Goal: Information Seeking & Learning: Learn about a topic

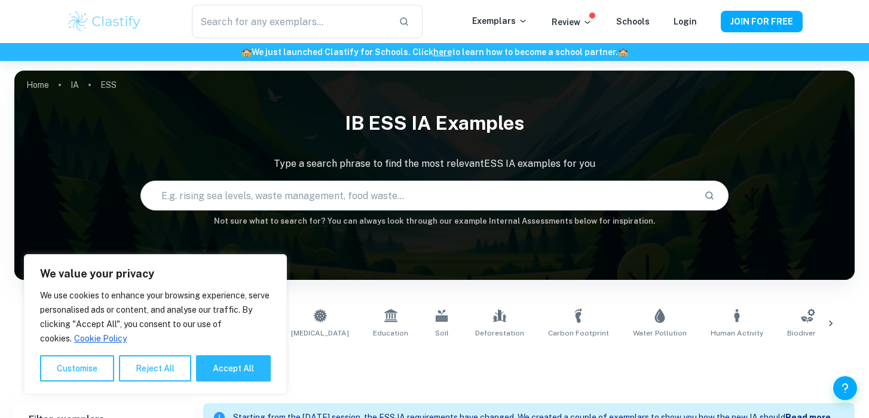
scroll to position [27, 0]
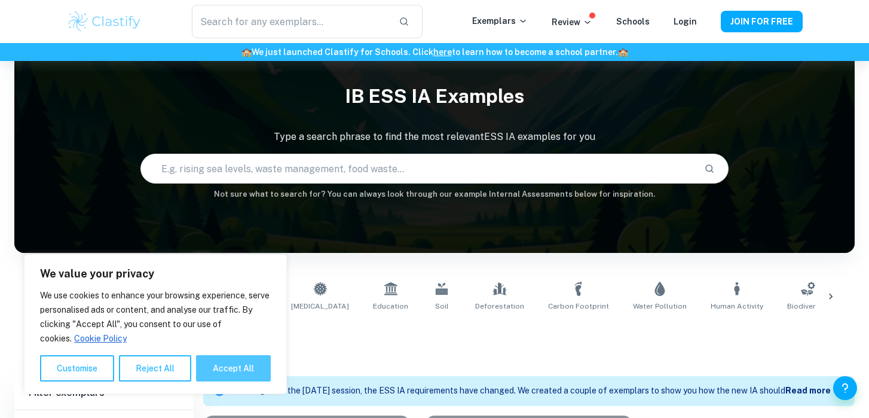
click at [230, 364] on button "Accept All" at bounding box center [233, 368] width 75 height 26
checkbox input "true"
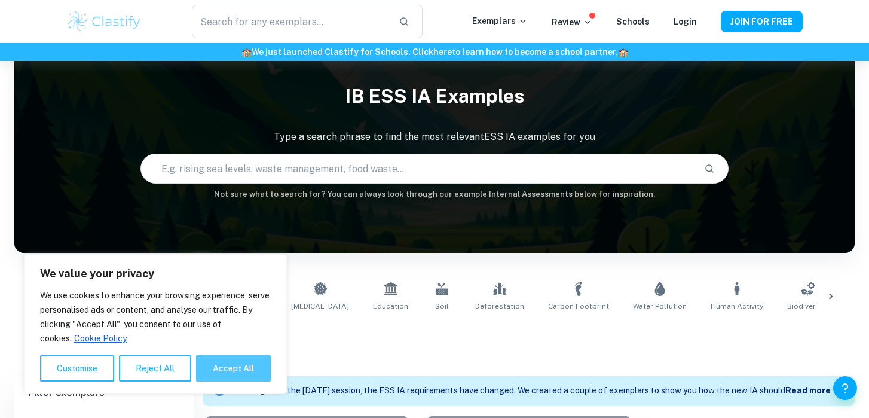
checkbox input "true"
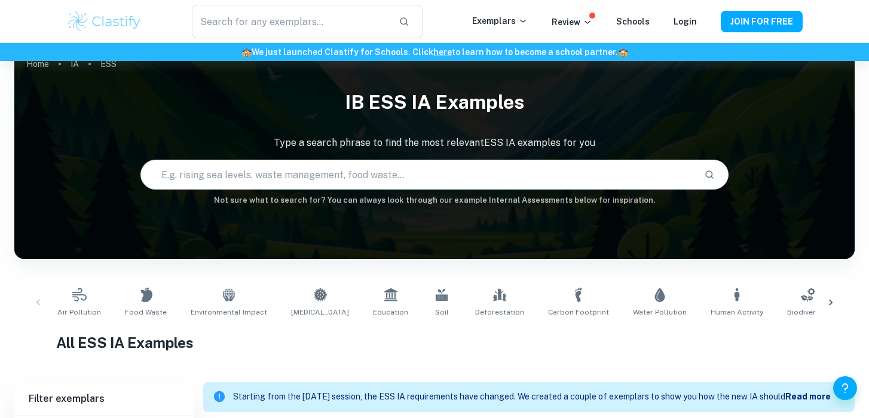
scroll to position [0, 0]
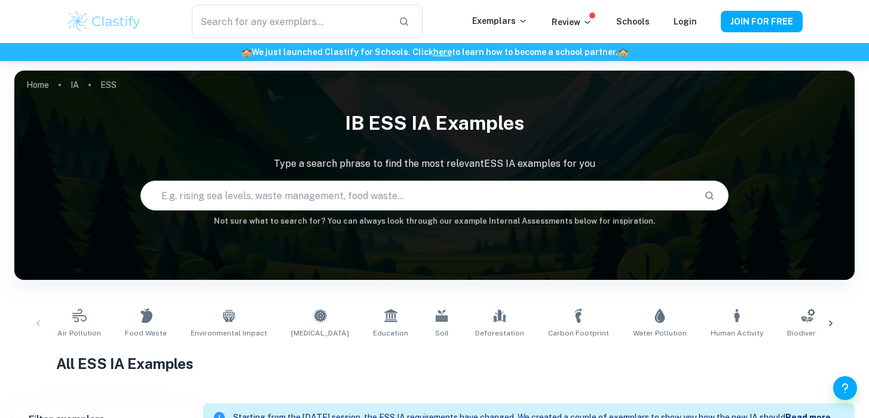
click at [534, 9] on div "​ Exemplars Review Schools Login JOIN FOR FREE" at bounding box center [434, 21] width 765 height 33
click at [521, 17] on p "Exemplars" at bounding box center [500, 20] width 56 height 13
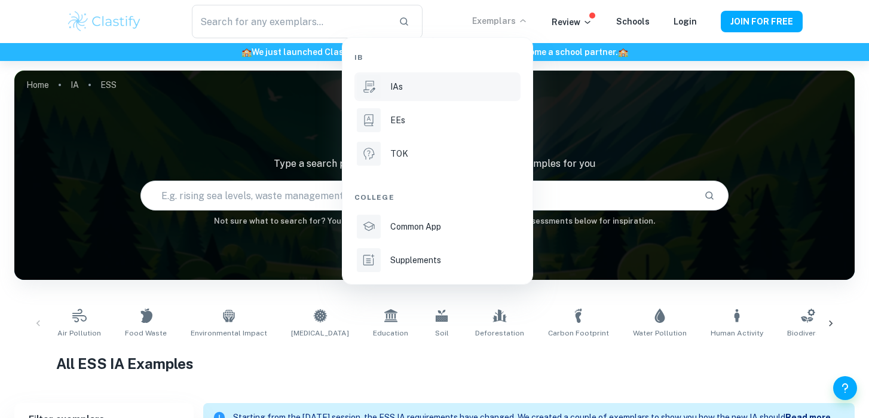
click at [404, 85] on div "IAs" at bounding box center [454, 86] width 128 height 13
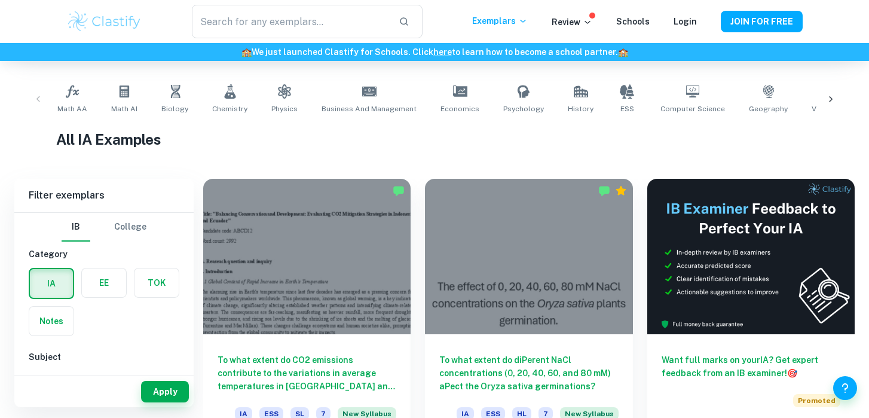
scroll to position [228, 0]
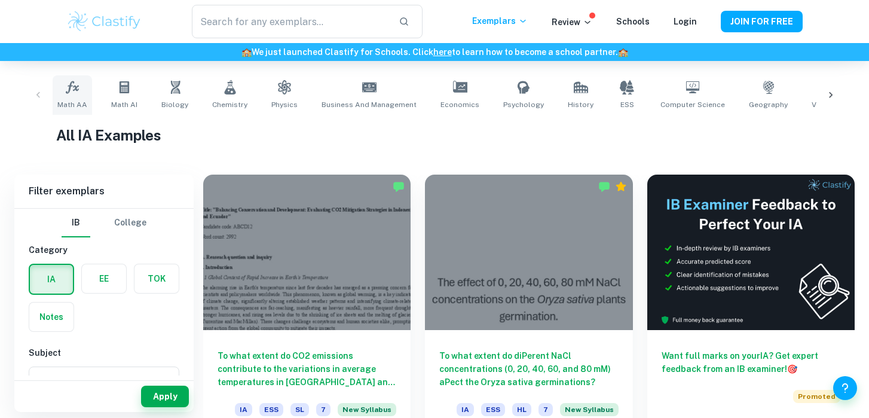
click at [78, 92] on icon at bounding box center [72, 87] width 14 height 14
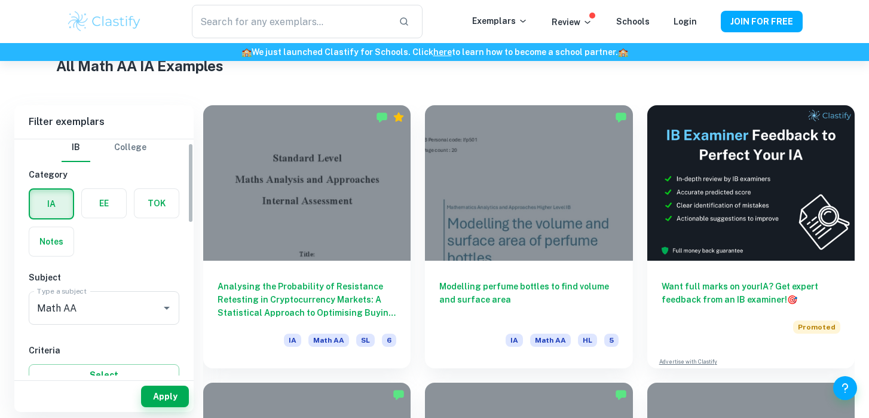
scroll to position [11, 0]
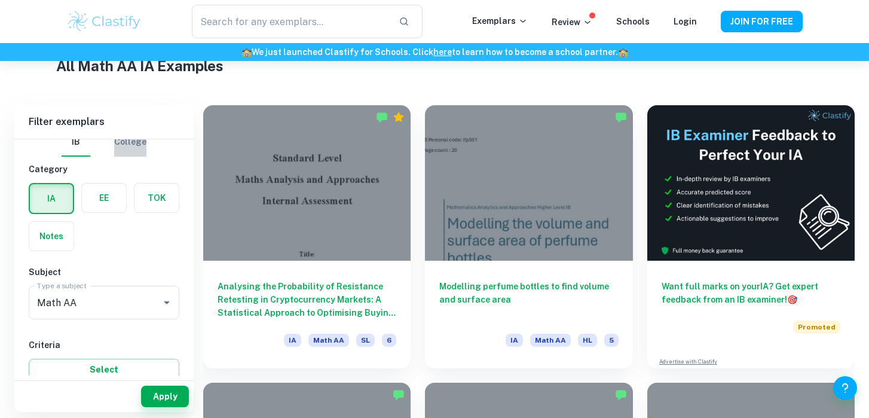
click at [132, 153] on button "College" at bounding box center [130, 142] width 32 height 29
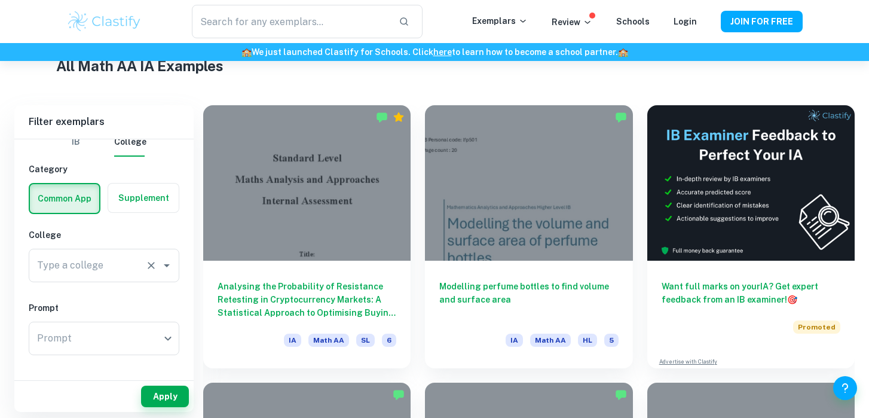
click at [87, 261] on div "Type a college Type a college" at bounding box center [104, 265] width 151 height 33
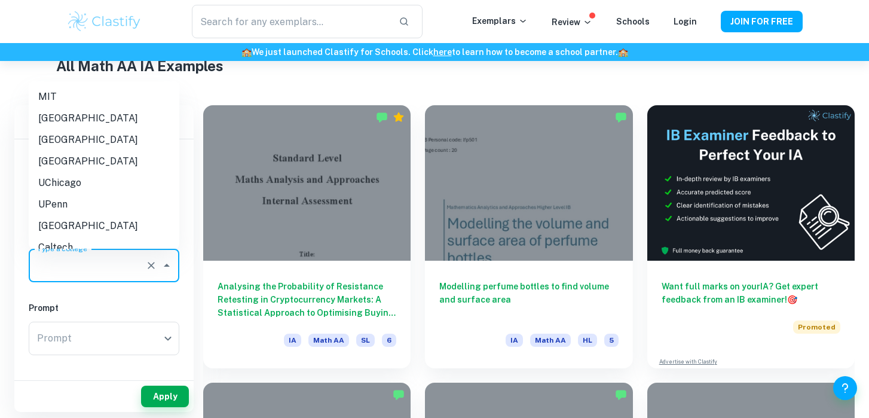
scroll to position [5, 0]
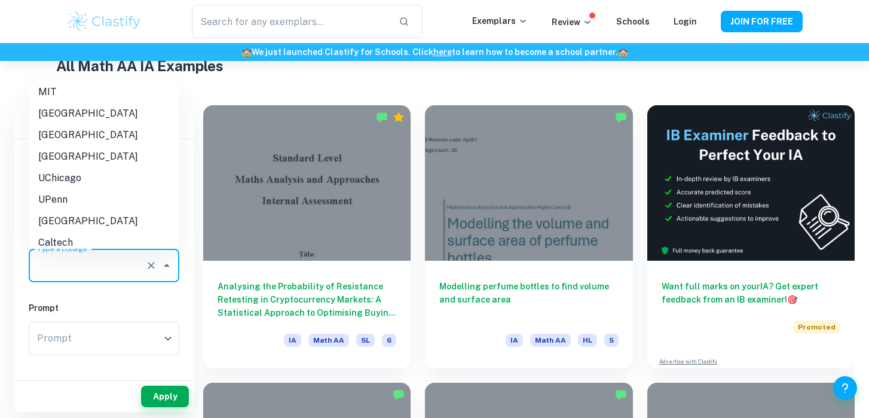
click at [104, 117] on li "[GEOGRAPHIC_DATA]" at bounding box center [104, 114] width 151 height 22
type input "[GEOGRAPHIC_DATA]"
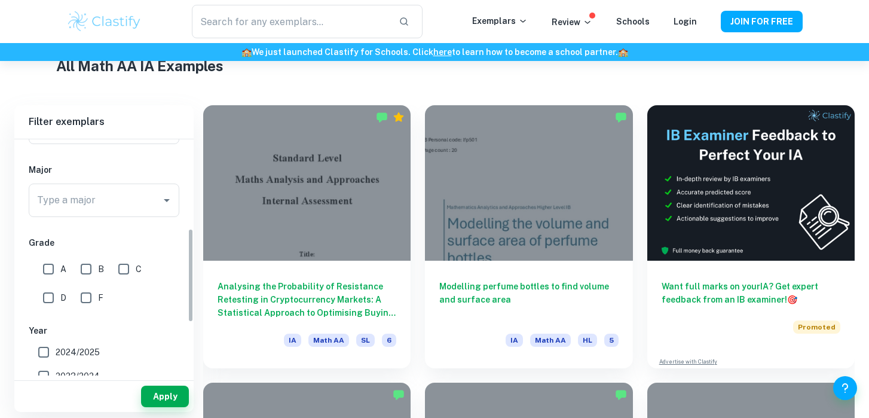
click at [49, 265] on input "A" at bounding box center [48, 269] width 24 height 24
checkbox input "true"
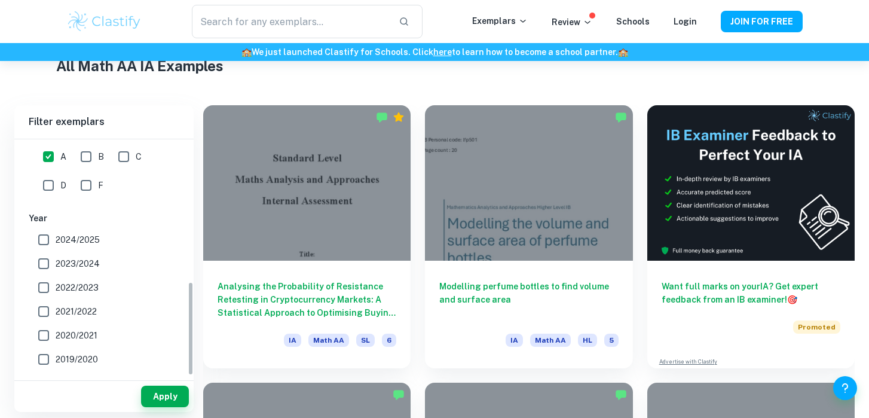
scroll to position [355, 0]
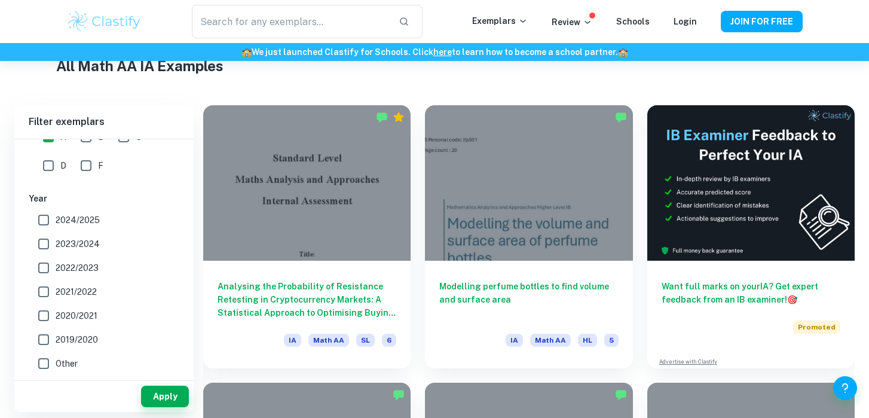
click at [47, 220] on input "2024/2025" at bounding box center [44, 220] width 24 height 24
checkbox input "true"
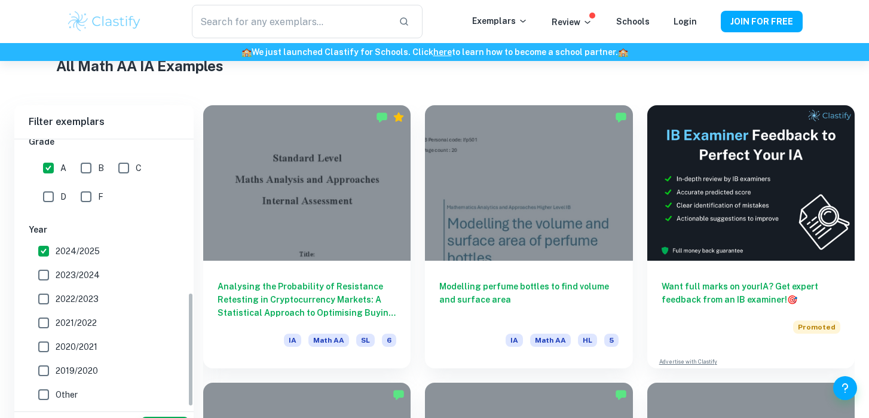
scroll to position [316, 0]
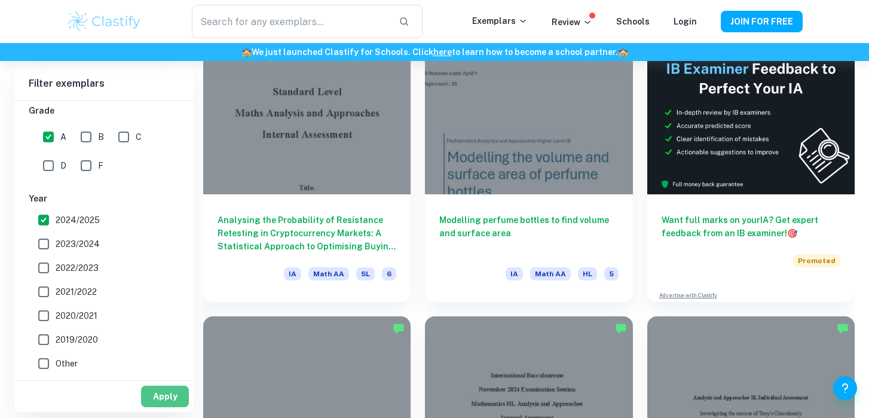
click at [158, 397] on button "Apply" at bounding box center [165, 397] width 48 height 22
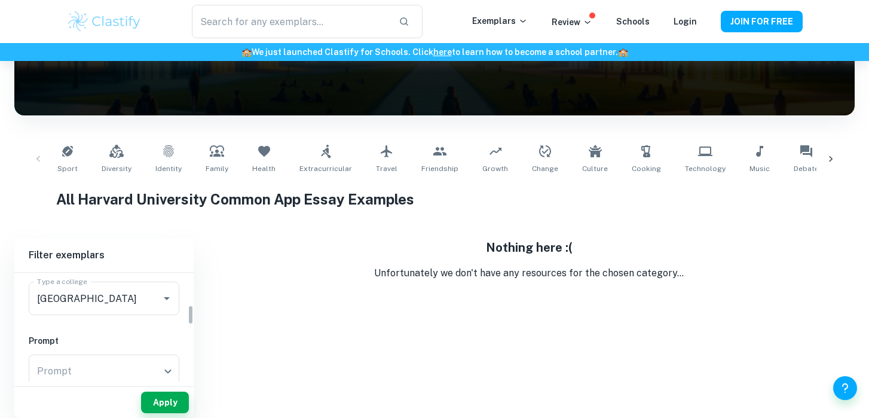
scroll to position [90, 0]
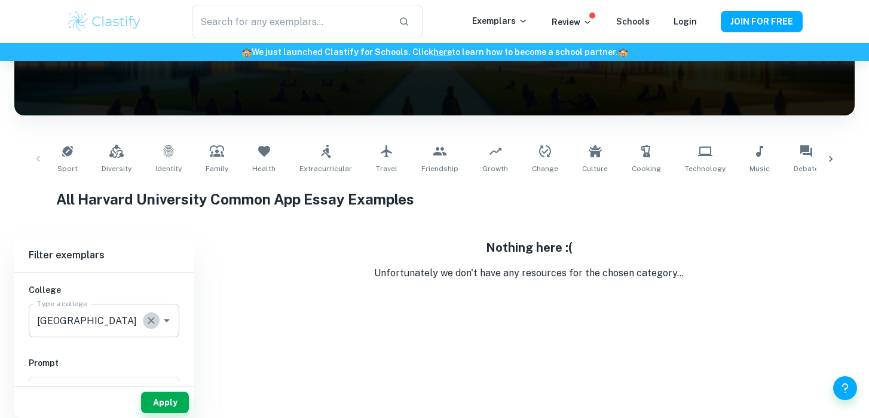
click at [149, 323] on icon "Clear" at bounding box center [151, 320] width 12 height 12
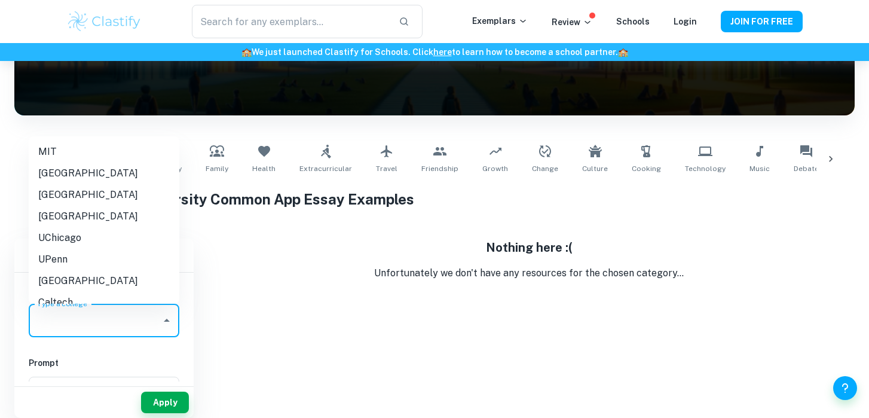
click at [135, 319] on input "Type a college" at bounding box center [95, 320] width 122 height 23
click at [121, 192] on li "[GEOGRAPHIC_DATA]" at bounding box center [104, 195] width 151 height 22
type input "[GEOGRAPHIC_DATA]"
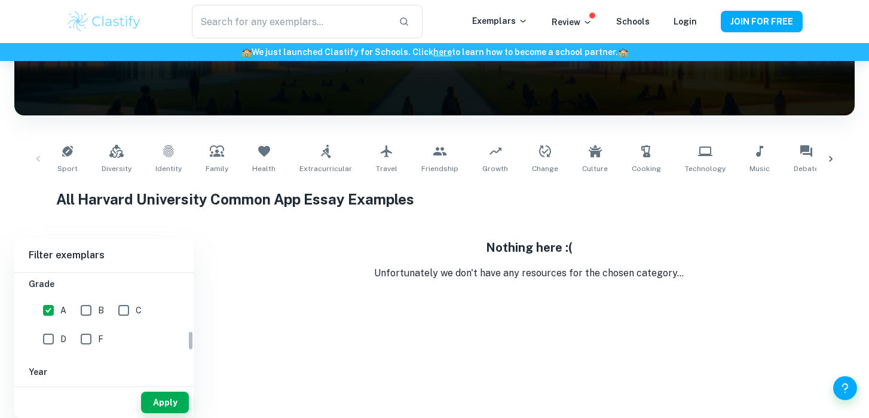
click at [82, 307] on input "B" at bounding box center [86, 310] width 24 height 24
checkbox input "true"
click at [147, 402] on button "Apply" at bounding box center [165, 403] width 48 height 22
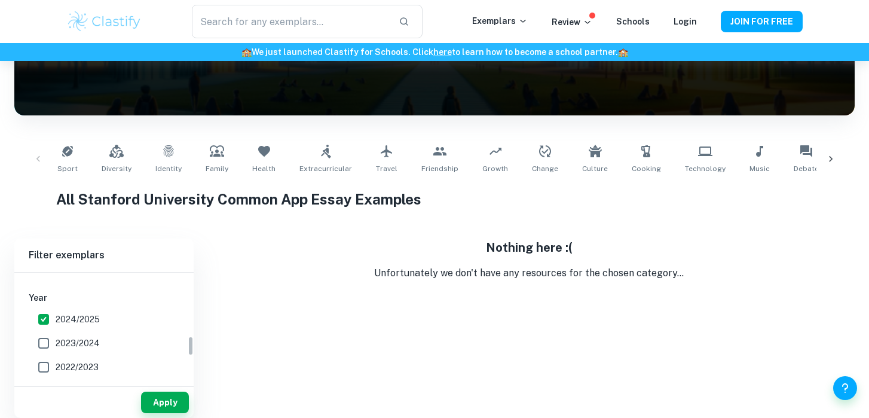
scroll to position [405, 0]
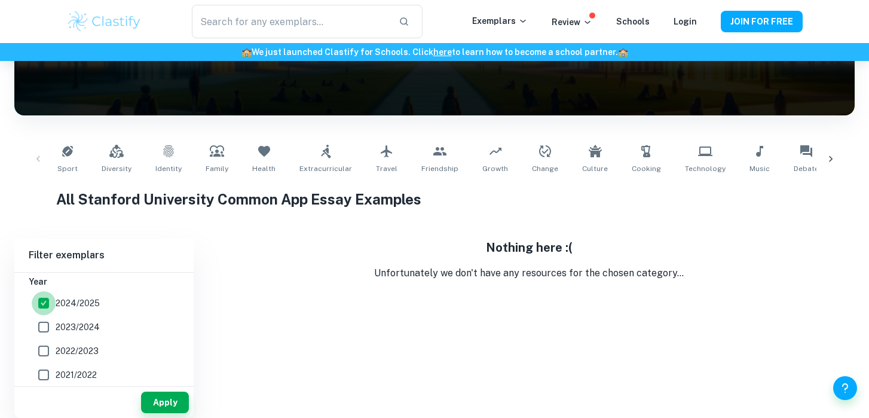
click at [35, 303] on input "2024/2025" at bounding box center [44, 303] width 24 height 24
checkbox input "false"
click at [155, 402] on button "Apply" at bounding box center [165, 403] width 48 height 22
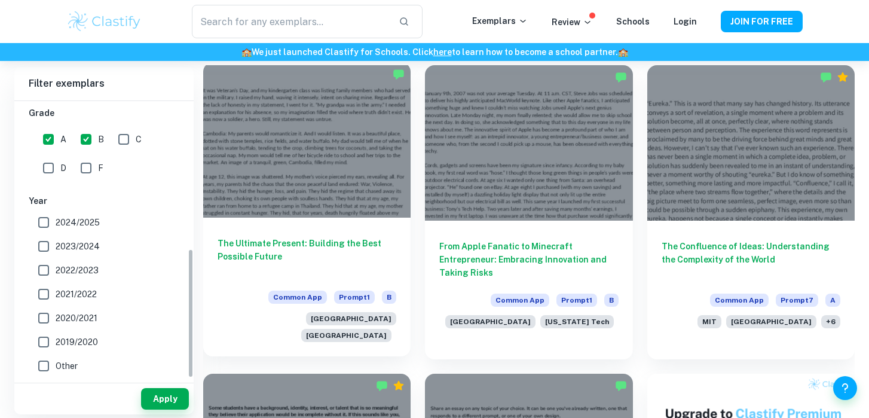
scroll to position [0, 0]
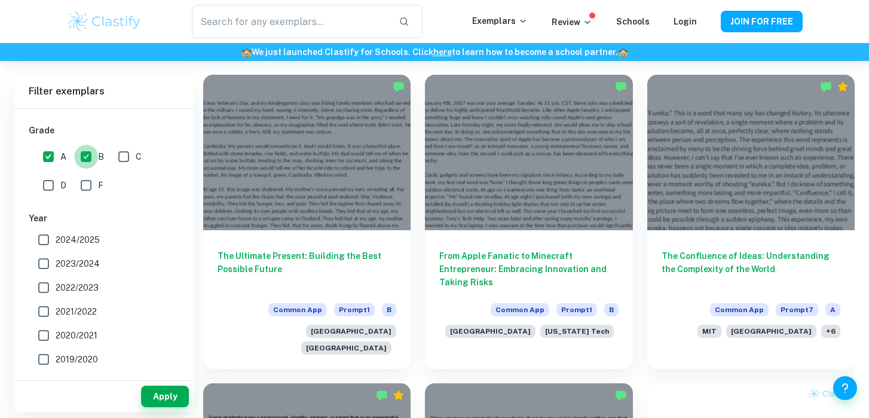
click at [90, 157] on input "B" at bounding box center [86, 157] width 24 height 24
checkbox input "false"
click at [169, 398] on button "Apply" at bounding box center [165, 397] width 48 height 22
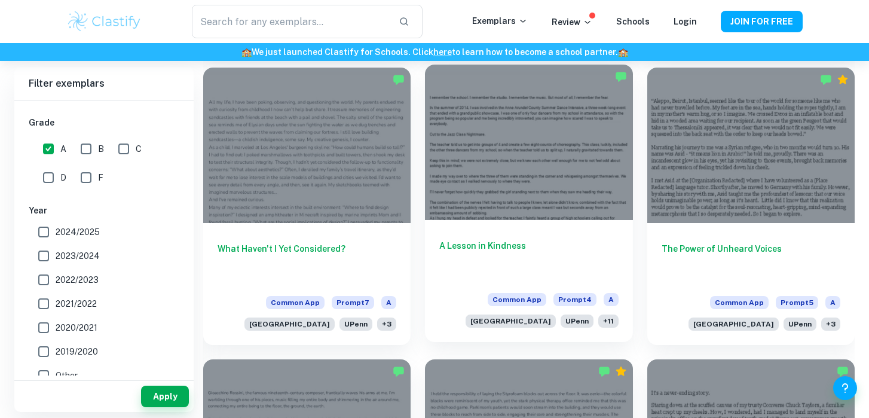
click at [526, 191] on div at bounding box center [528, 142] width 207 height 155
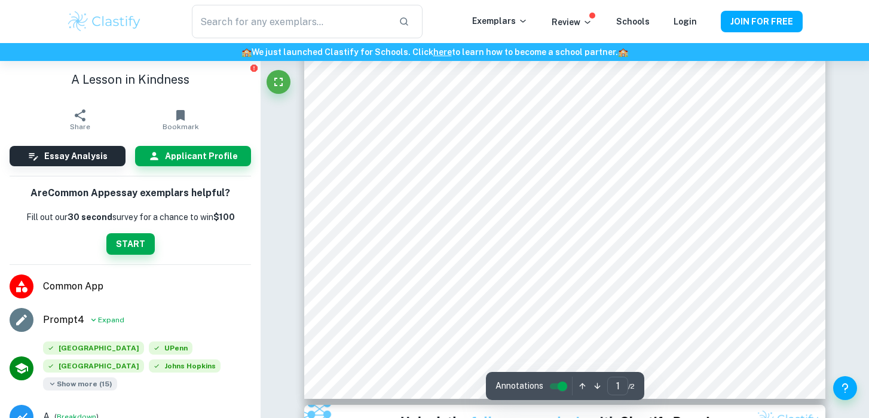
scroll to position [353, 0]
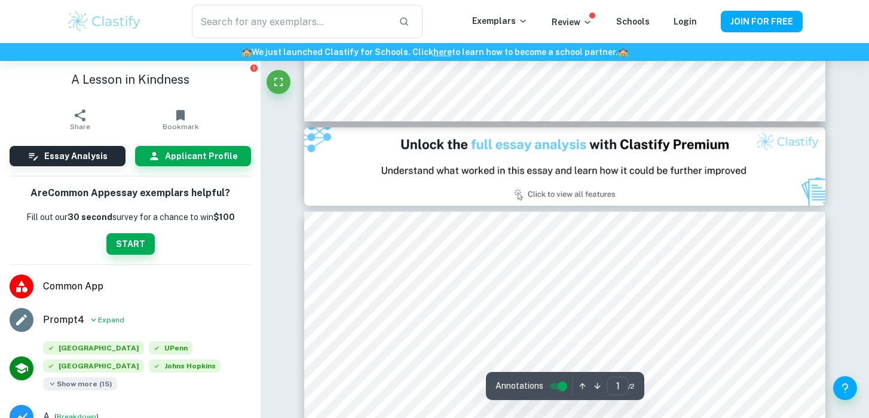
type input "2"
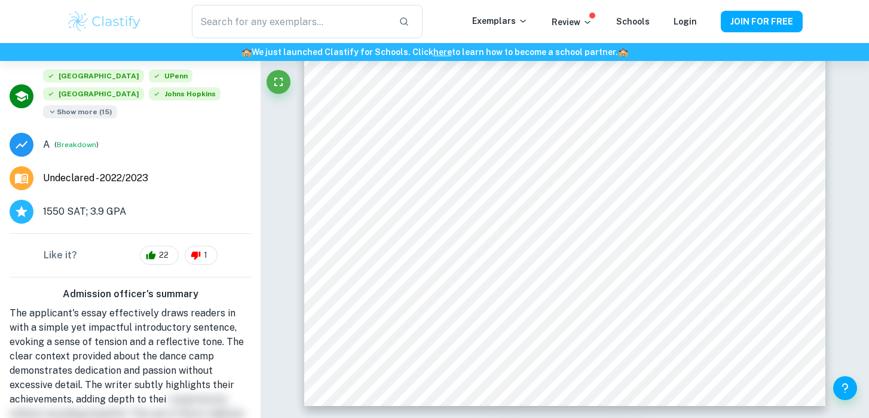
scroll to position [396, 0]
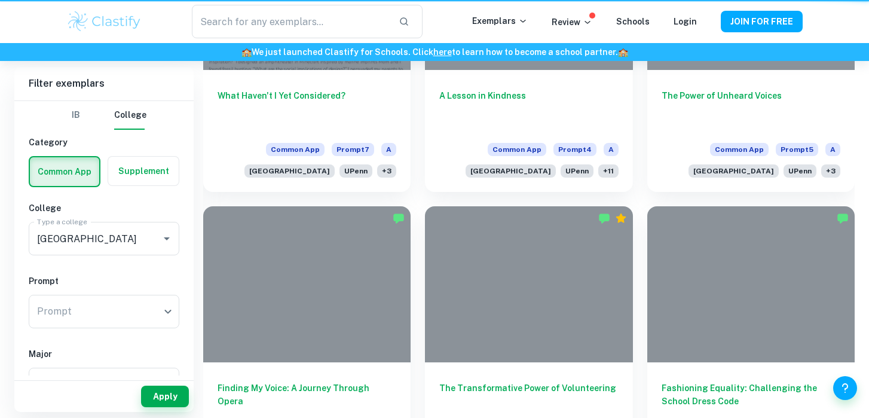
scroll to position [661, 0]
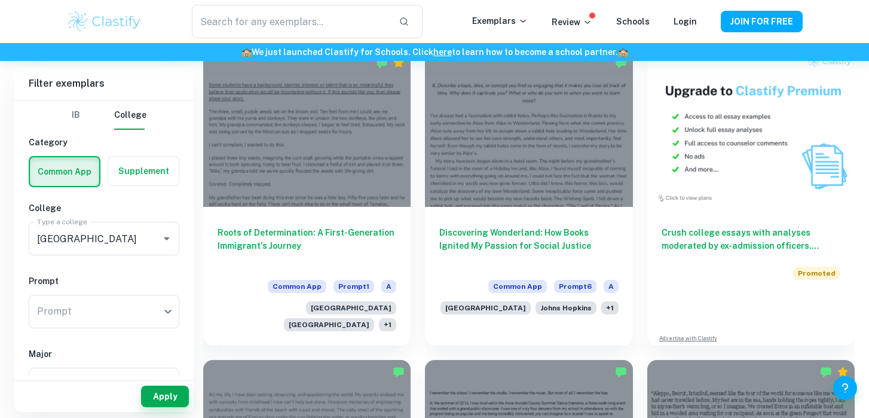
click at [79, 122] on button "IB" at bounding box center [76, 115] width 29 height 29
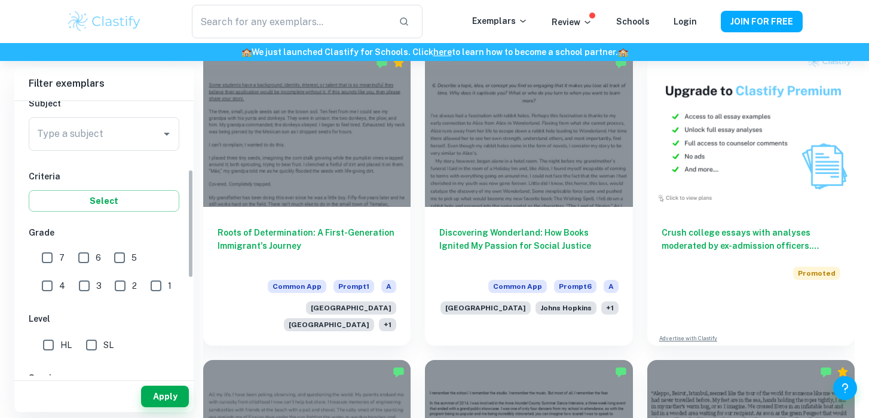
scroll to position [172, 0]
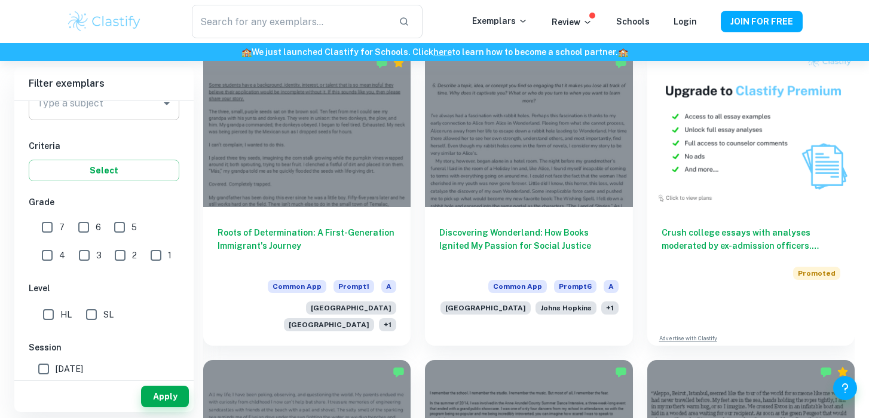
click at [102, 115] on div "Type a subject" at bounding box center [104, 103] width 151 height 33
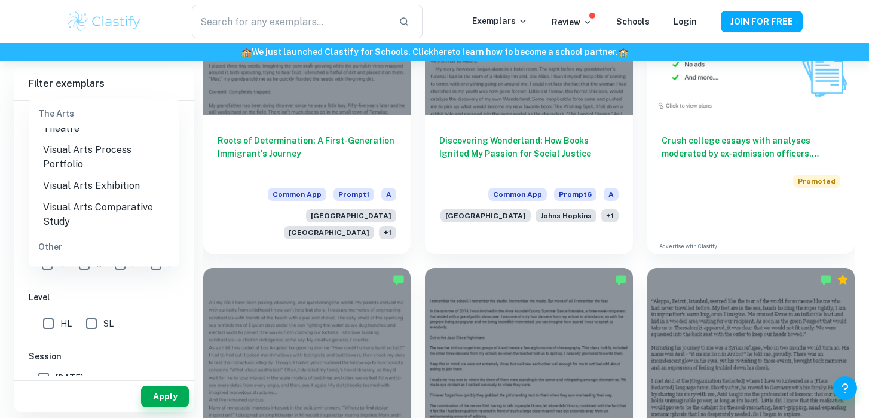
scroll to position [774, 0]
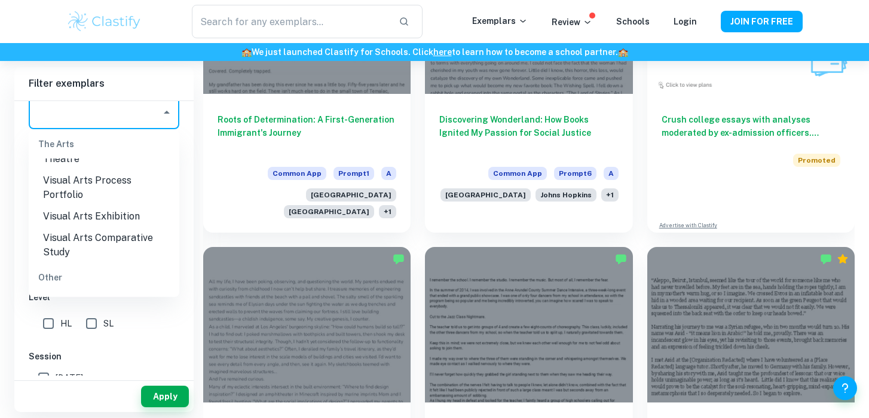
click at [75, 292] on li "ESS" at bounding box center [104, 303] width 151 height 22
type input "ESS"
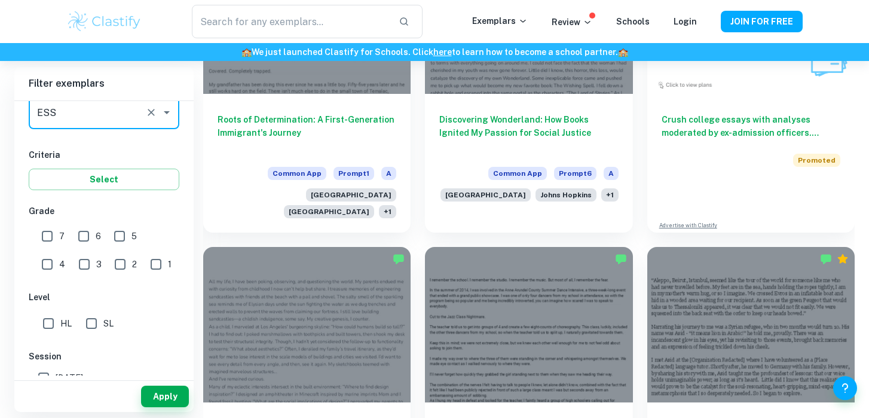
click at [56, 237] on input "7" at bounding box center [47, 236] width 24 height 24
checkbox input "true"
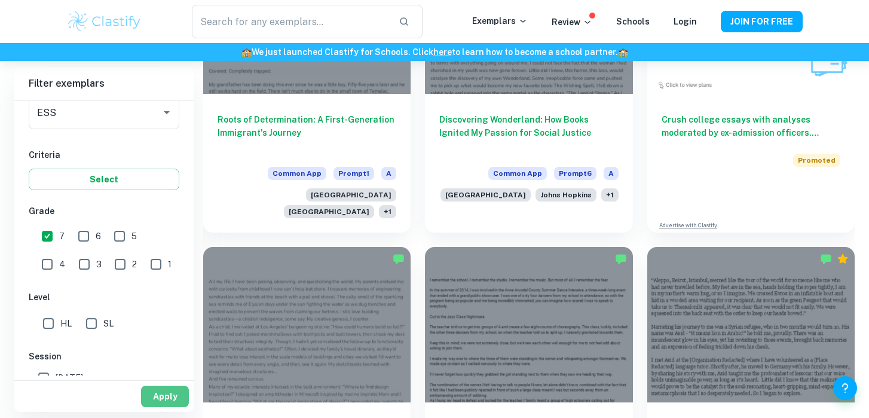
click at [164, 392] on button "Apply" at bounding box center [165, 397] width 48 height 22
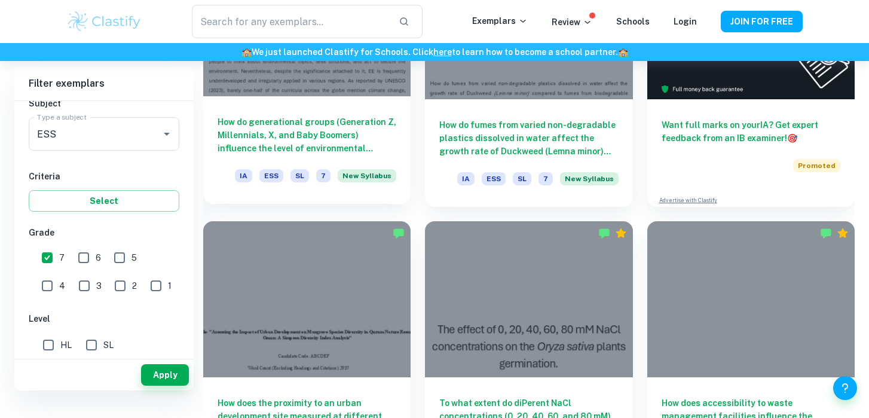
scroll to position [314, 0]
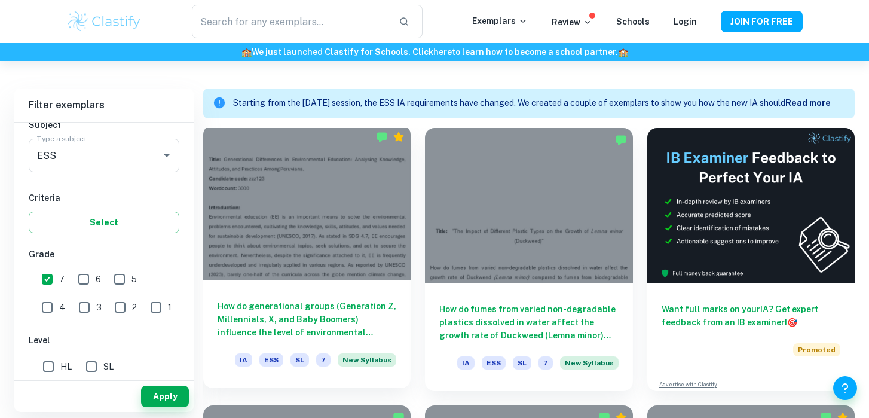
click at [281, 178] on div at bounding box center [306, 202] width 207 height 155
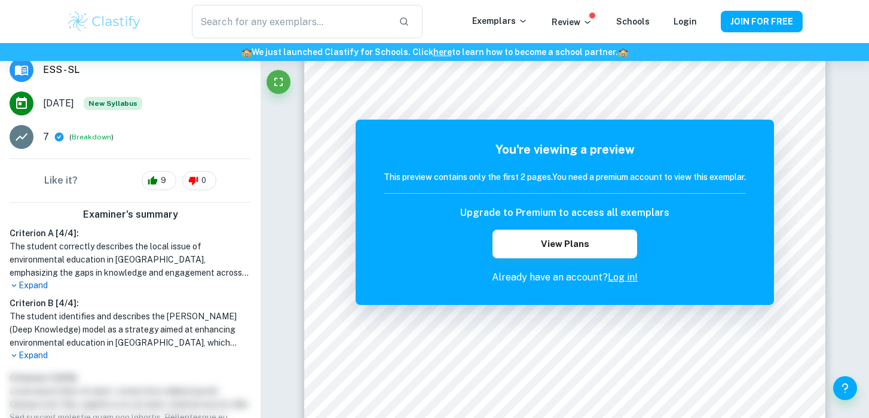
scroll to position [255, 0]
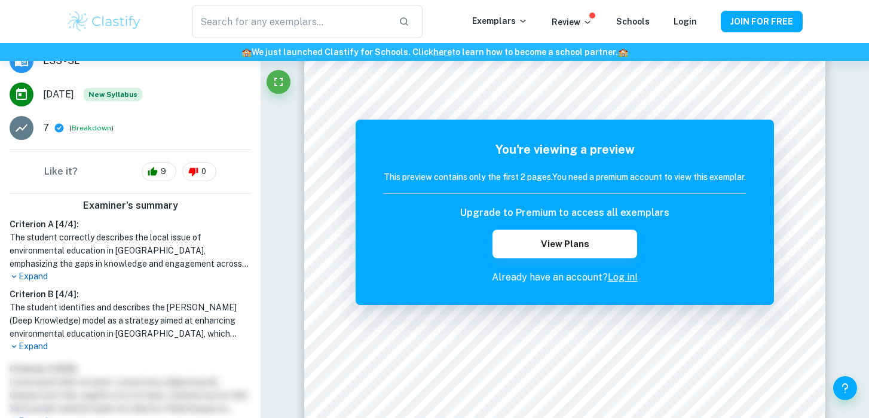
click at [36, 340] on p "Expand" at bounding box center [131, 346] width 242 height 13
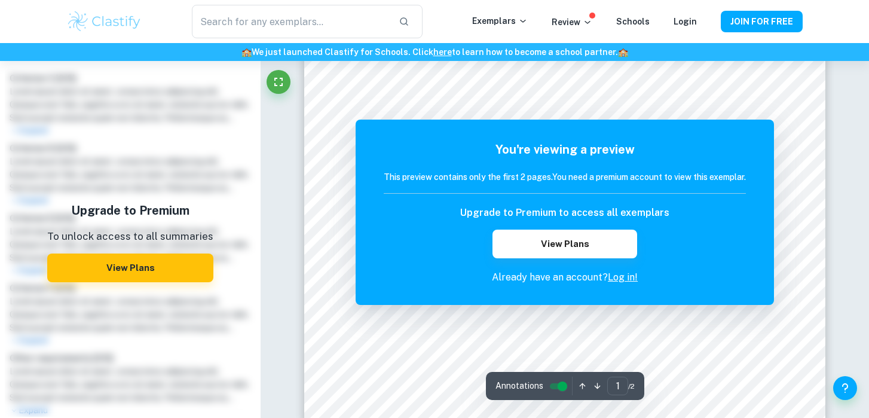
scroll to position [409, 0]
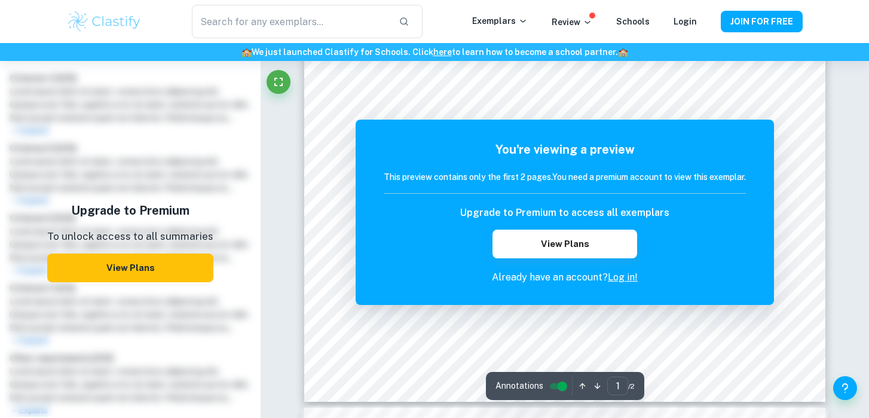
click at [108, 254] on button "View Plans" at bounding box center [130, 268] width 166 height 29
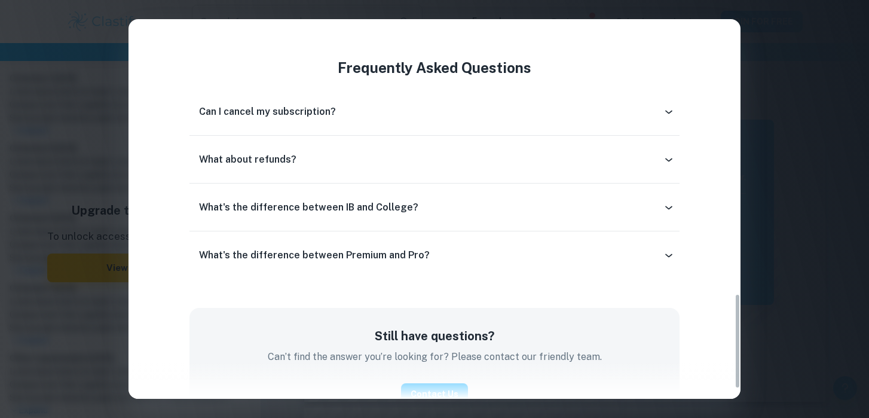
scroll to position [1128, 0]
